Goal: Information Seeking & Learning: Understand process/instructions

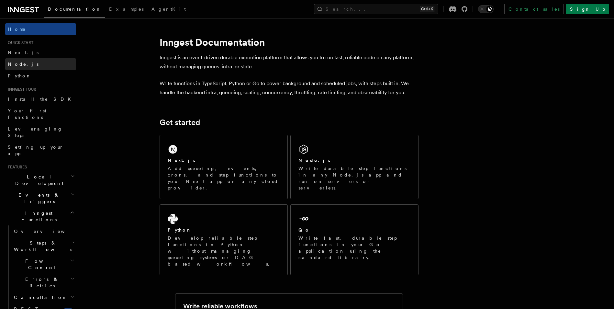
click at [13, 65] on span "Node.js" at bounding box center [23, 64] width 31 height 5
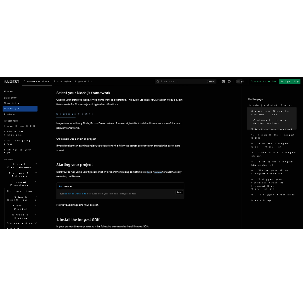
scroll to position [324, 0]
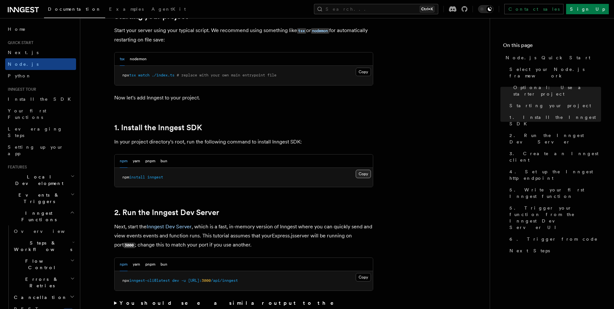
click at [362, 175] on button "Copy Copied" at bounding box center [363, 174] width 15 height 8
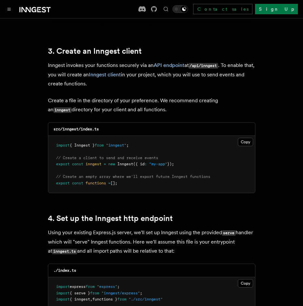
scroll to position [809, 0]
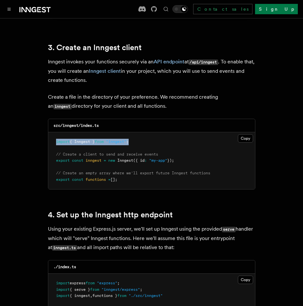
drag, startPoint x: 53, startPoint y: 133, endPoint x: 150, endPoint y: 135, distance: 96.8
click at [150, 135] on pre "import { Inngest } from "inngest" ; // Create a client to send and receive even…" at bounding box center [151, 160] width 207 height 57
drag, startPoint x: 150, startPoint y: 135, endPoint x: 124, endPoint y: 133, distance: 25.7
copy span "import { Inngest } from "inngest" ;"
drag, startPoint x: 55, startPoint y: 144, endPoint x: 190, endPoint y: 155, distance: 135.5
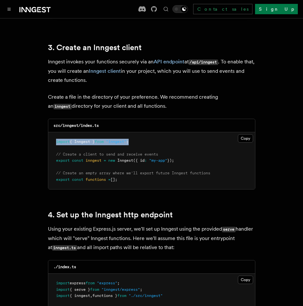
click at [190, 155] on pre "import { Inngest } from "inngest" ; // Create a client to send and receive even…" at bounding box center [151, 160] width 207 height 57
drag, startPoint x: 190, startPoint y: 155, endPoint x: 172, endPoint y: 153, distance: 18.2
copy code "// Create a client to send and receive events export const inngest = new Innges…"
drag, startPoint x: 56, startPoint y: 161, endPoint x: 126, endPoint y: 171, distance: 70.0
click at [126, 171] on pre "import { Inngest } from "inngest" ; // Create a client to send and receive even…" at bounding box center [151, 160] width 207 height 57
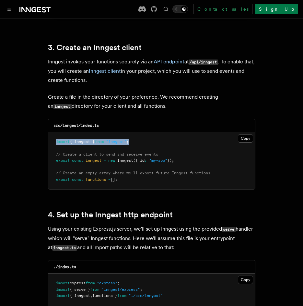
click at [57, 171] on span "// Create an empty array where we'll export future Inngest functions" at bounding box center [133, 173] width 154 height 5
drag, startPoint x: 57, startPoint y: 163, endPoint x: 130, endPoint y: 174, distance: 73.7
click at [130, 174] on pre "import { Inngest } from "inngest" ; // Create a client to send and receive even…" at bounding box center [151, 160] width 207 height 57
copy code "// Create an empty array where we'll export future Inngest functions export con…"
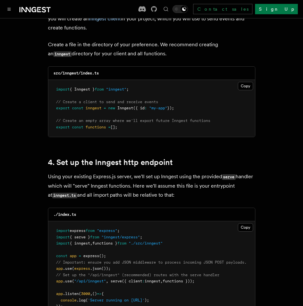
scroll to position [971, 0]
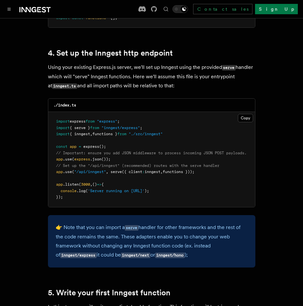
drag, startPoint x: 111, startPoint y: 163, endPoint x: 205, endPoint y: 163, distance: 93.3
click at [205, 163] on pre "import express from "express" ; import { serve } from "inngest/express" ; impor…" at bounding box center [151, 159] width 207 height 95
copy span "serve ({ client : inngest , functions }));"
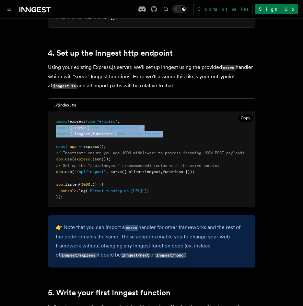
drag, startPoint x: 56, startPoint y: 119, endPoint x: 191, endPoint y: 125, distance: 135.5
click at [191, 125] on pre "import express from "express" ; import { serve } from "inngest/express" ; impor…" at bounding box center [151, 159] width 207 height 95
copy code "import { serve } from "inngest/express" ; import { inngest , functions } from "…"
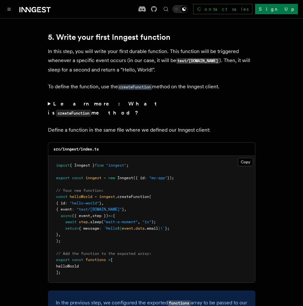
scroll to position [1230, 0]
